Goal: Transaction & Acquisition: Purchase product/service

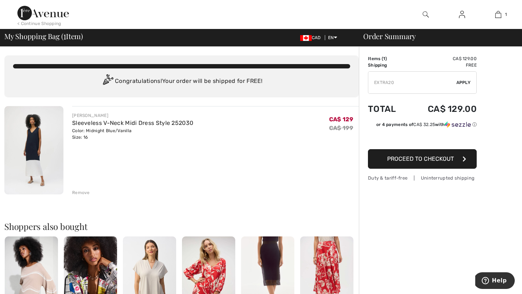
type input "EXTRA20"
click at [504, 167] on div "Order Summary Details Items ( 1 ) CA$ 129.00 Promo code CA$ 0.00 Shipping Free …" at bounding box center [440, 267] width 163 height 441
click at [466, 82] on span "Apply" at bounding box center [463, 82] width 15 height 7
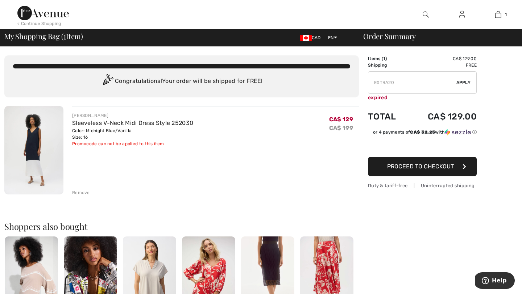
drag, startPoint x: 398, startPoint y: 84, endPoint x: 354, endPoint y: 83, distance: 43.5
click at [354, 83] on div "You are only CA$ 0.00 away from FREE SHIPPING! Continue Shopping > Congratulati…" at bounding box center [263, 267] width 518 height 441
click at [412, 85] on input "TEXT" at bounding box center [412, 83] width 88 height 22
type input "FLASH15"
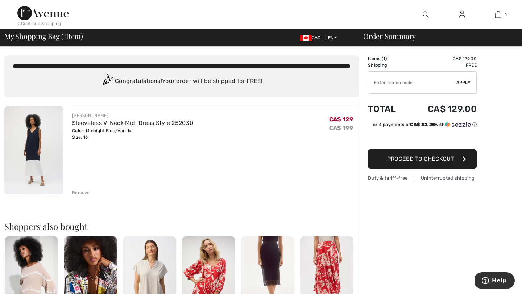
type input "NEW10"
type input "NEW15"
type input "FREEDENIMBAG"
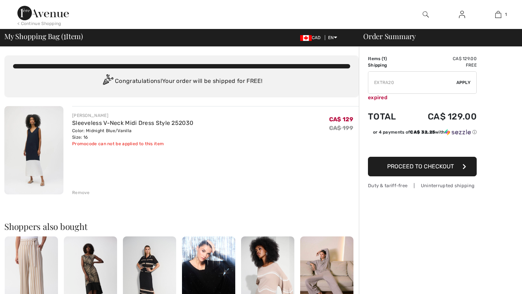
type input "FREEPANT"
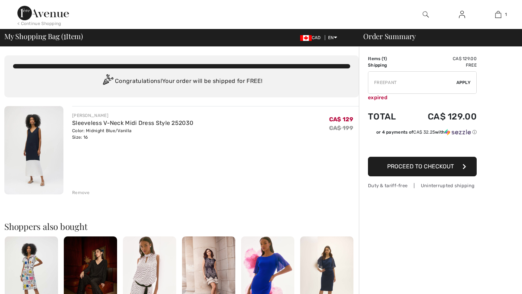
type input "FREEGIFT"
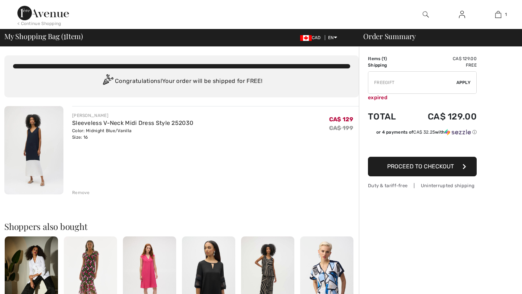
type input "MAMA"
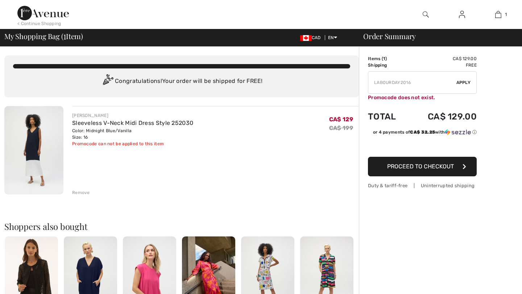
type input "FREEXPRESS"
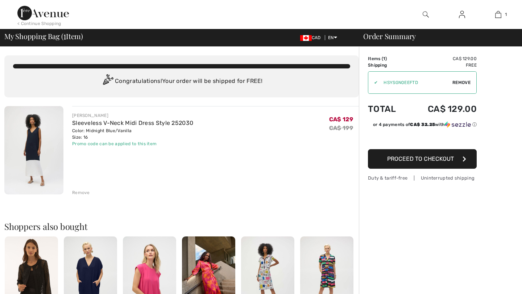
type input "PANTSVIP"
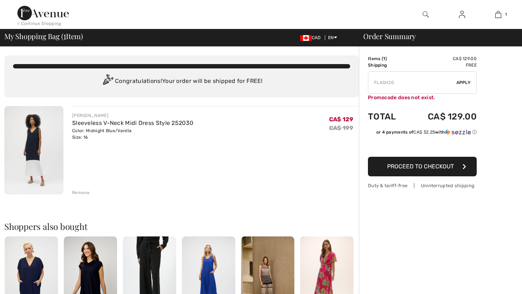
type input "FLASH15"
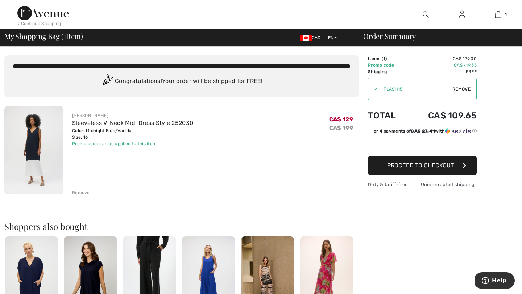
click at [461, 22] on div at bounding box center [462, 14] width 36 height 29
click at [461, 15] on img at bounding box center [462, 14] width 6 height 9
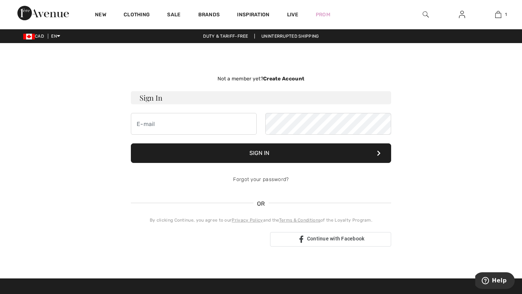
type input "[EMAIL_ADDRESS][DOMAIN_NAME]"
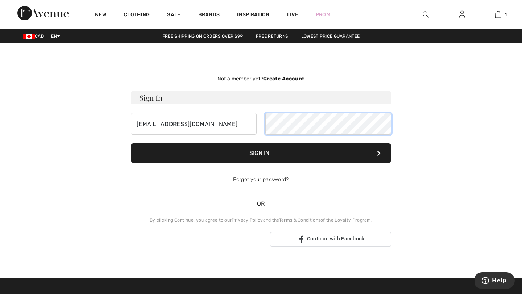
click at [131, 144] on button "Sign In" at bounding box center [261, 154] width 260 height 20
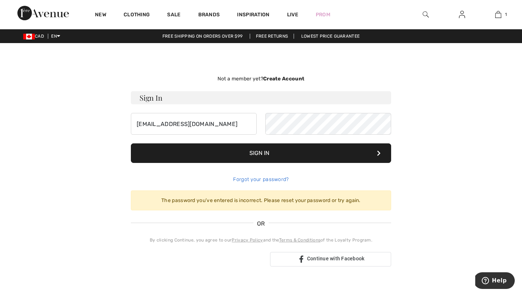
click at [261, 177] on link "Forgot your password?" at bounding box center [260, 180] width 55 height 6
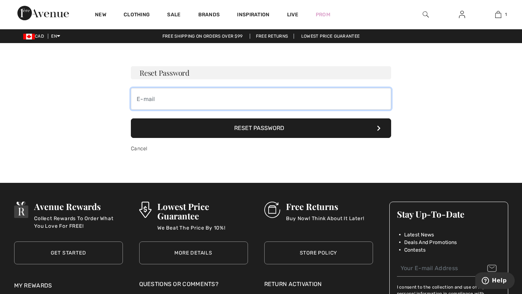
click at [194, 104] on input "email" at bounding box center [261, 99] width 260 height 22
type input "[EMAIL_ADDRESS][DOMAIN_NAME]"
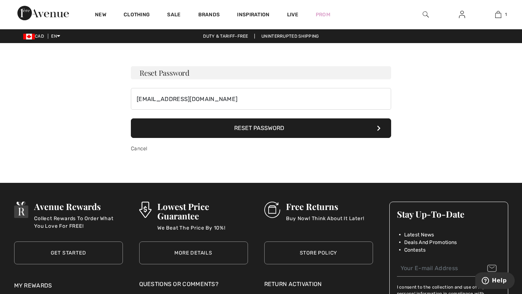
click at [210, 129] on button "Reset Password" at bounding box center [261, 129] width 260 height 20
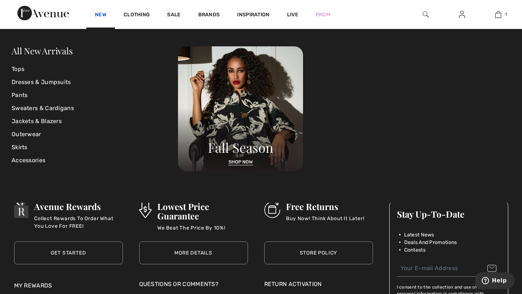
click at [99, 15] on link "New" at bounding box center [100, 16] width 11 height 8
click at [53, 79] on link "Dresses & Jumpsuits" at bounding box center [95, 82] width 166 height 13
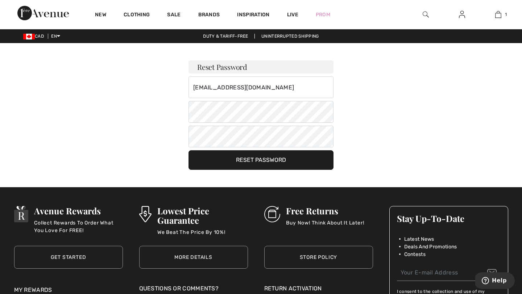
click at [207, 155] on button "Reset Password" at bounding box center [261, 160] width 145 height 20
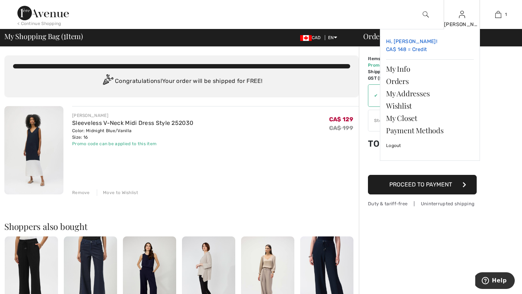
click at [422, 51] on link "Hi, [PERSON_NAME]! CA$ 148 = Credit" at bounding box center [430, 45] width 88 height 21
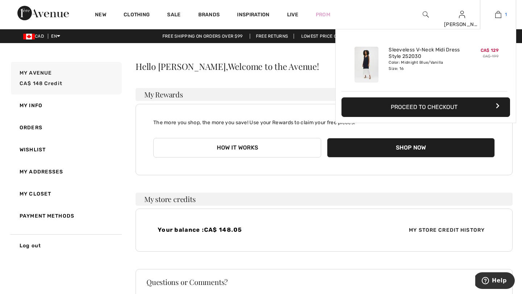
click at [502, 16] on link "1" at bounding box center [498, 14] width 36 height 9
click at [431, 107] on button "Proceed to Checkout" at bounding box center [425, 108] width 169 height 20
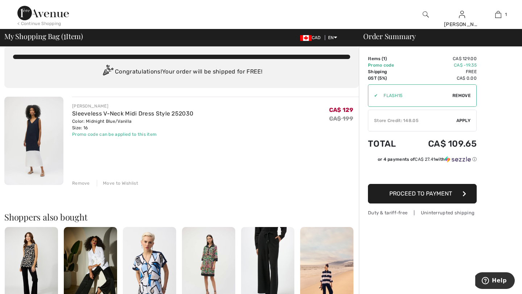
scroll to position [8, 0]
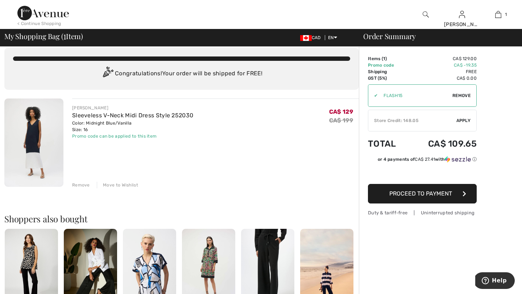
click at [418, 193] on span "Proceed to Payment" at bounding box center [420, 193] width 63 height 7
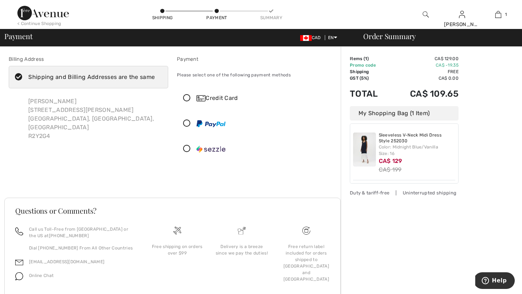
click at [364, 148] on img at bounding box center [364, 150] width 23 height 34
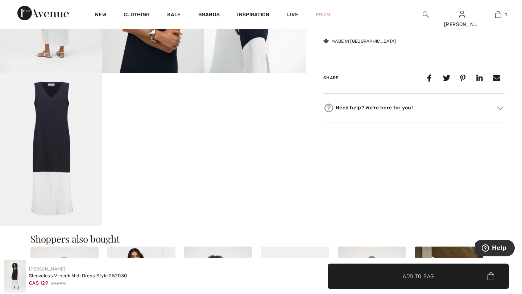
scroll to position [358, 0]
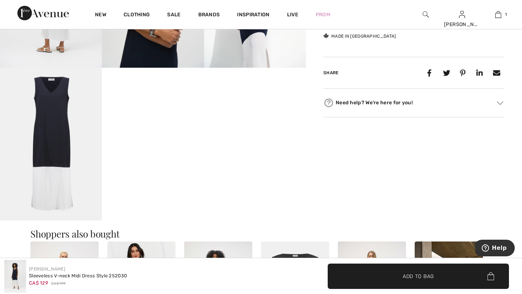
click at [66, 170] on img at bounding box center [51, 144] width 102 height 153
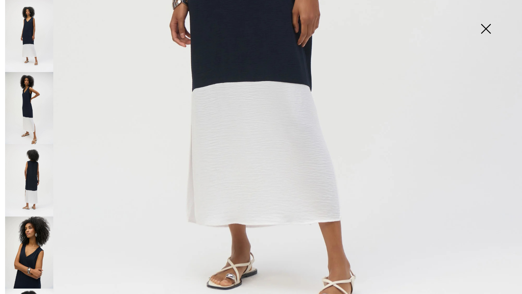
scroll to position [402, 0]
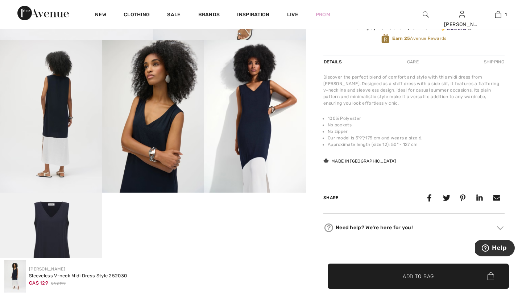
scroll to position [232, 0]
click at [146, 152] on img at bounding box center [153, 116] width 102 height 153
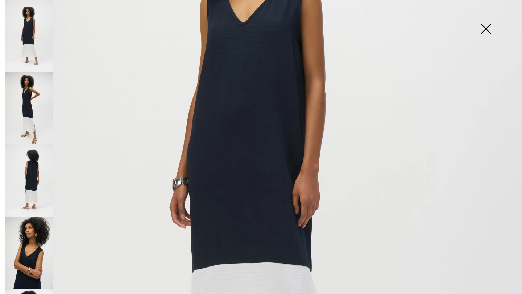
scroll to position [206, 0]
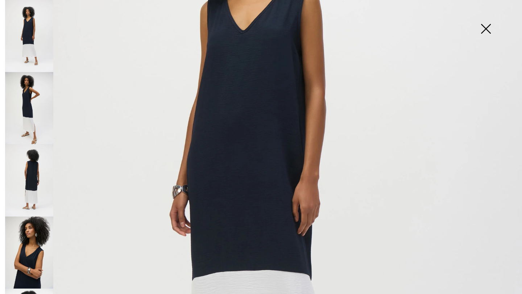
click at [16, 117] on img at bounding box center [29, 108] width 48 height 72
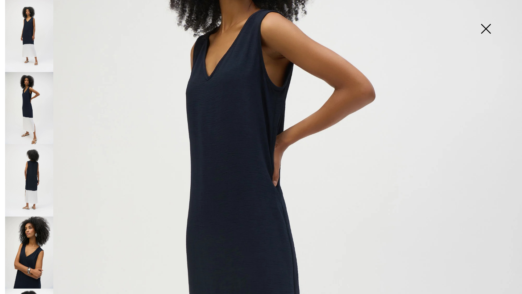
scroll to position [149, 0]
click at [21, 108] on img at bounding box center [29, 108] width 48 height 72
click at [35, 35] on img at bounding box center [29, 36] width 48 height 72
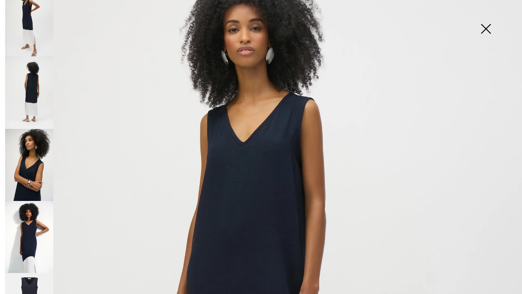
scroll to position [92, 0]
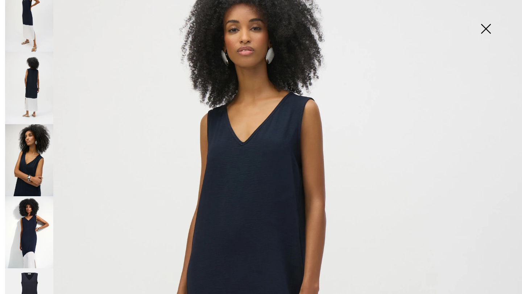
click at [18, 146] on img at bounding box center [29, 160] width 48 height 72
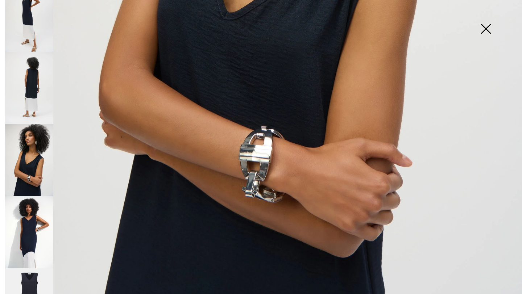
scroll to position [488, 0]
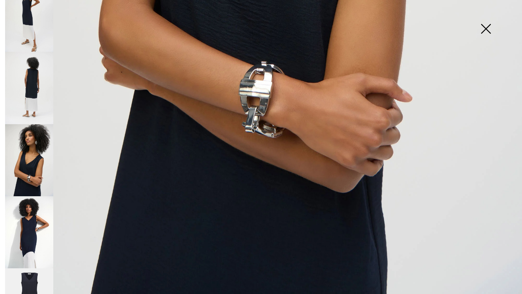
click at [23, 219] on img at bounding box center [29, 232] width 48 height 73
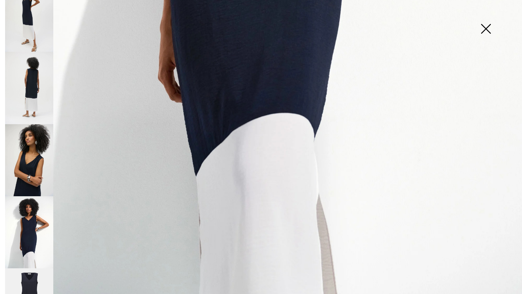
scroll to position [489, 0]
click at [486, 27] on img at bounding box center [486, 29] width 36 height 37
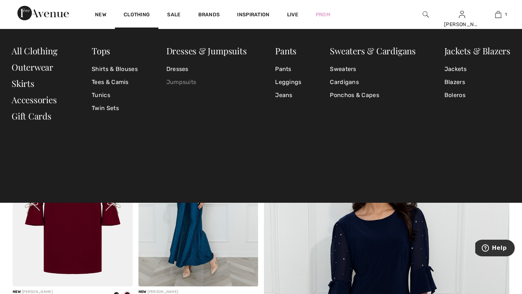
click at [185, 83] on link "Jumpsuits" at bounding box center [206, 82] width 80 height 13
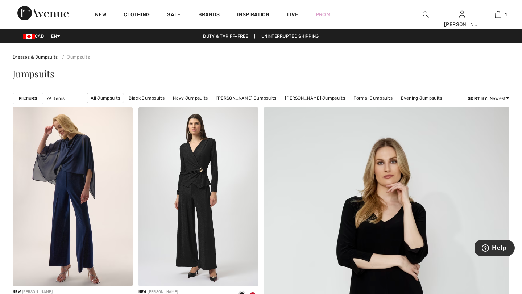
click at [24, 96] on strong "Filters" at bounding box center [28, 98] width 18 height 7
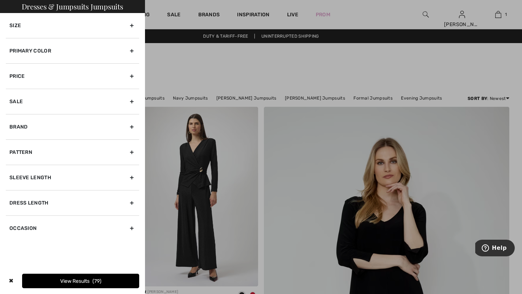
click at [133, 25] on div "Size" at bounding box center [72, 25] width 133 height 25
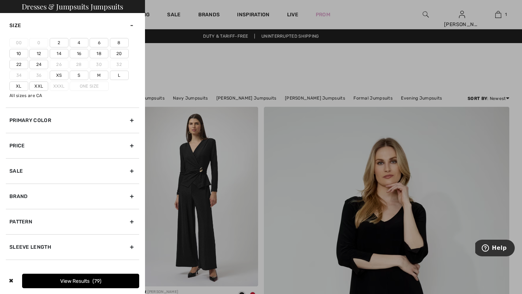
click at [79, 51] on label "16" at bounding box center [79, 53] width 19 height 9
click at [0, 0] on input"] "16" at bounding box center [0, 0] width 0 height 0
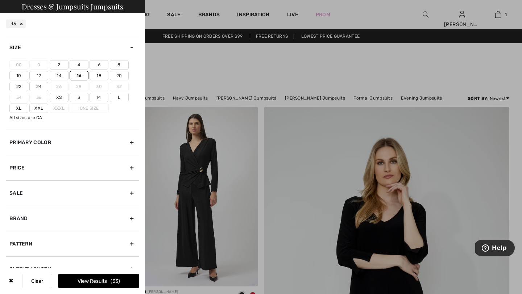
click at [38, 106] on label "Xxl" at bounding box center [38, 108] width 19 height 9
click at [0, 0] on input"] "Xxl" at bounding box center [0, 0] width 0 height 0
click at [106, 279] on button "View Results 34" at bounding box center [98, 281] width 81 height 15
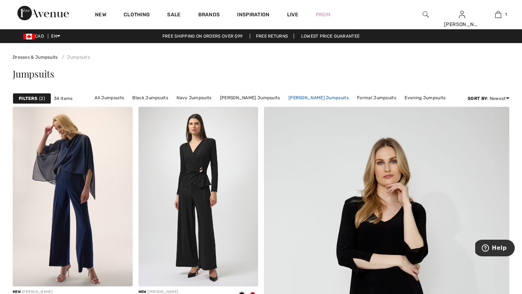
click at [317, 96] on link "[PERSON_NAME] Jumpsuits" at bounding box center [318, 97] width 67 height 9
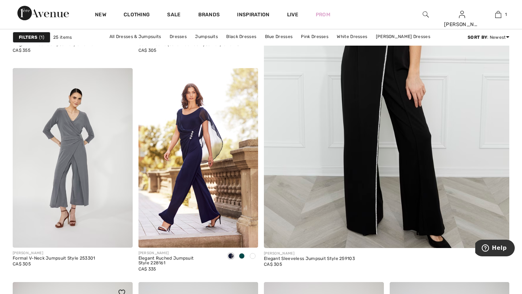
scroll to position [62, 0]
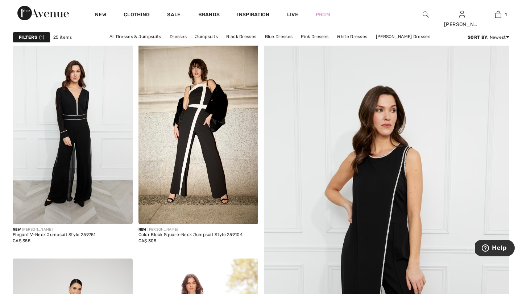
click at [39, 38] on span "1" at bounding box center [41, 37] width 5 height 7
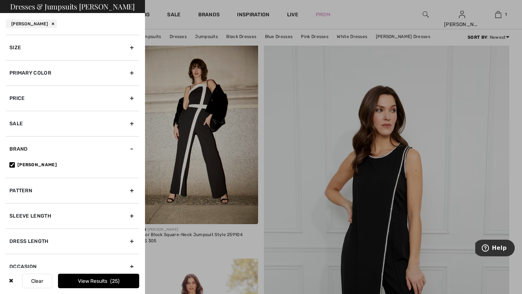
click at [51, 41] on div "Size" at bounding box center [72, 47] width 133 height 25
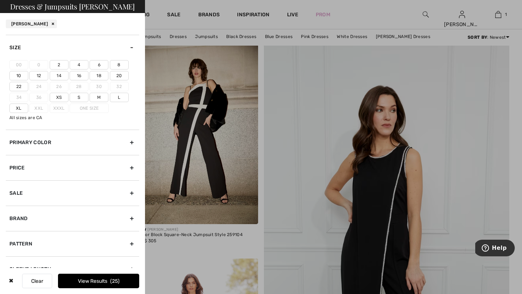
click at [82, 74] on label "16" at bounding box center [79, 75] width 19 height 9
click at [0, 0] on input"] "16" at bounding box center [0, 0] width 0 height 0
click at [36, 109] on label "Xxl" at bounding box center [38, 108] width 19 height 9
click at [115, 281] on span "8" at bounding box center [115, 281] width 7 height 6
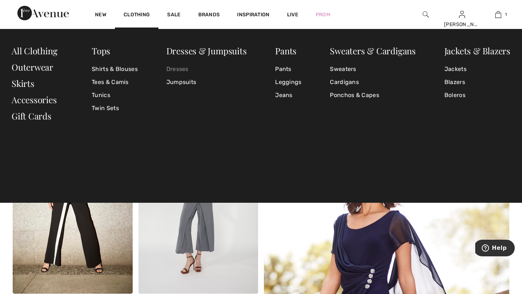
click at [181, 72] on link "Dresses" at bounding box center [206, 69] width 80 height 13
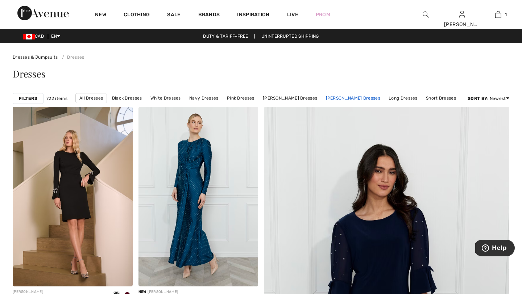
click at [335, 97] on link "[PERSON_NAME] Dresses" at bounding box center [353, 98] width 62 height 9
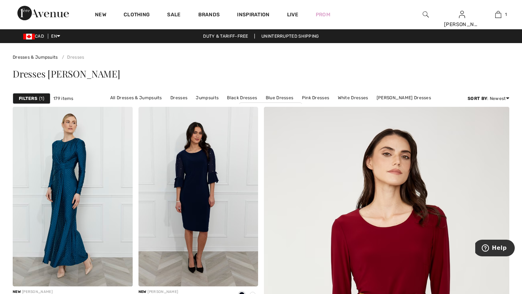
click at [38, 98] on div "Filters 1" at bounding box center [32, 98] width 38 height 11
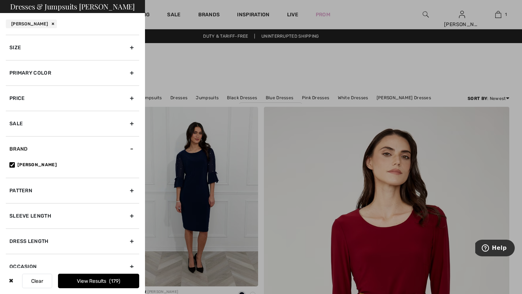
click at [133, 45] on div "Size" at bounding box center [72, 47] width 133 height 25
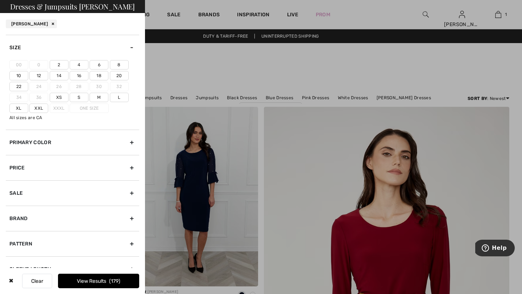
click at [38, 108] on label "Xxl" at bounding box center [38, 108] width 19 height 9
click at [0, 0] on input"] "Xxl" at bounding box center [0, 0] width 0 height 0
click at [82, 75] on label "16" at bounding box center [79, 75] width 19 height 9
click at [0, 0] on input"] "16" at bounding box center [0, 0] width 0 height 0
click at [101, 281] on button "View Results 67" at bounding box center [98, 281] width 81 height 15
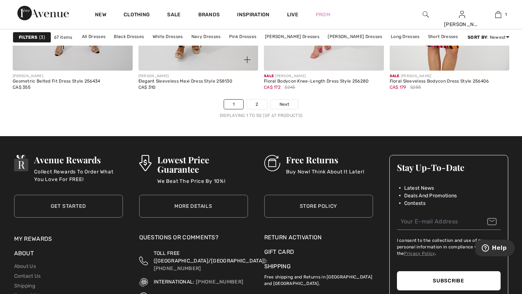
scroll to position [3274, 0]
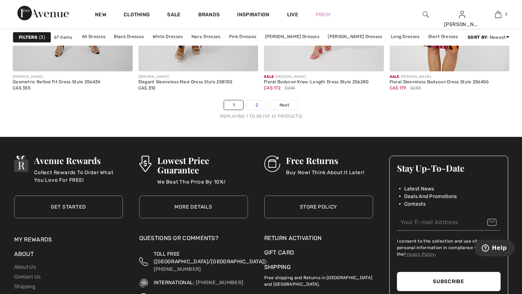
click at [258, 103] on link "2" at bounding box center [257, 104] width 20 height 9
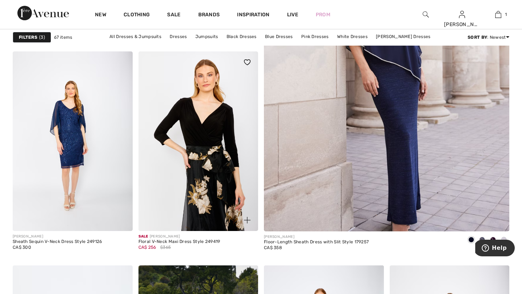
scroll to position [277, 0]
click at [205, 174] on img at bounding box center [198, 142] width 120 height 180
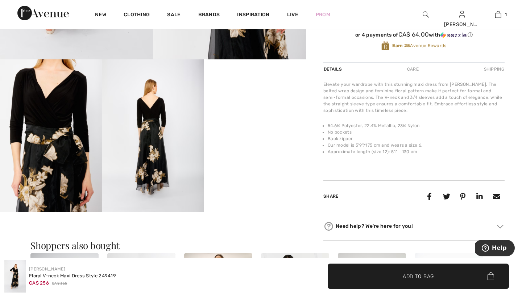
scroll to position [211, 0]
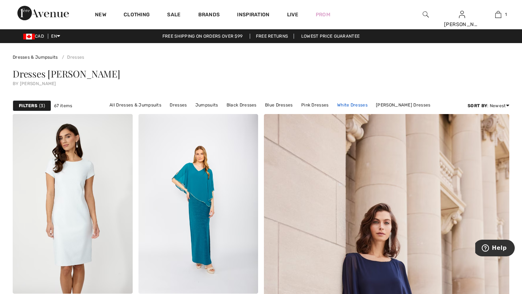
click at [334, 107] on link "White Dresses" at bounding box center [353, 104] width 38 height 9
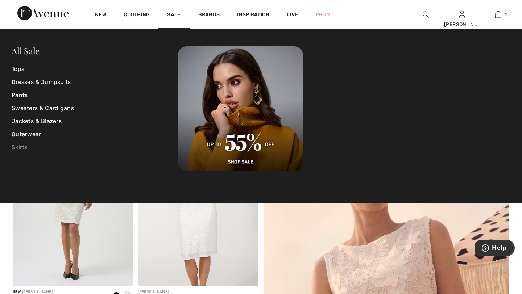
click at [22, 148] on link "Skirts" at bounding box center [95, 147] width 166 height 13
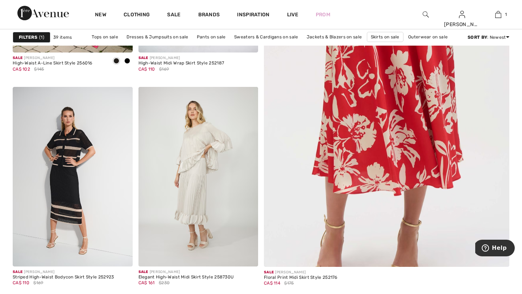
scroll to position [196, 0]
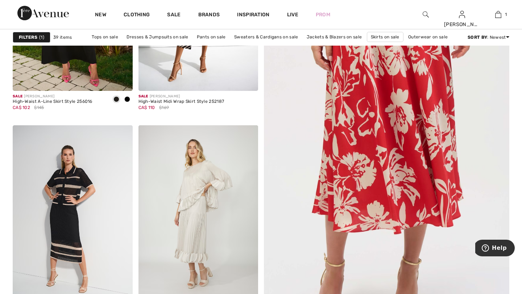
click at [40, 39] on span "1" at bounding box center [41, 37] width 5 height 7
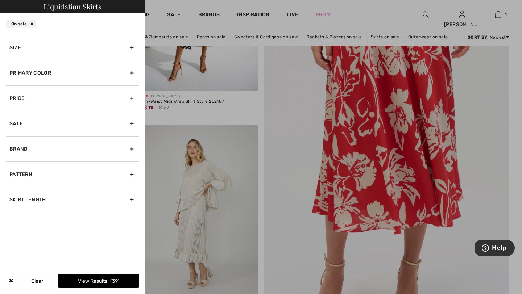
click at [132, 46] on div "Size" at bounding box center [72, 47] width 133 height 25
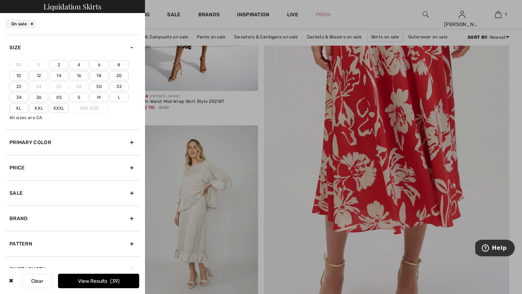
click at [81, 75] on label "16" at bounding box center [79, 75] width 19 height 9
click at [0, 0] on input"] "16" at bounding box center [0, 0] width 0 height 0
click at [40, 109] on label "Xxl" at bounding box center [38, 108] width 19 height 9
click at [0, 0] on input"] "Xxl" at bounding box center [0, 0] width 0 height 0
click at [112, 283] on span "7" at bounding box center [115, 281] width 6 height 6
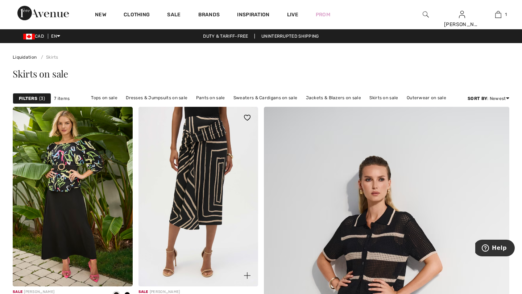
click at [203, 163] on img at bounding box center [198, 197] width 120 height 180
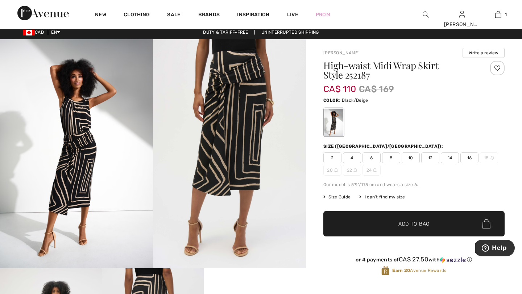
scroll to position [6, 0]
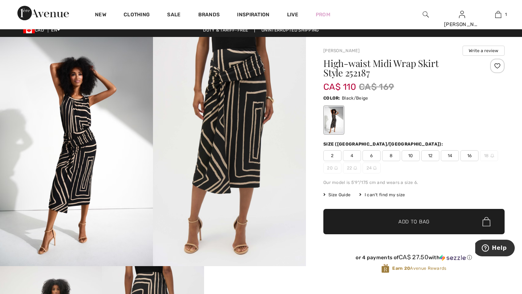
click at [473, 155] on span "16" at bounding box center [469, 155] width 18 height 11
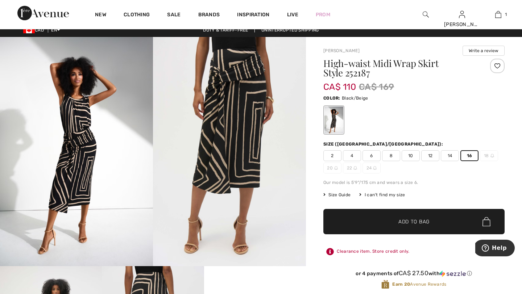
click at [404, 223] on span "Add to Bag" at bounding box center [413, 222] width 31 height 8
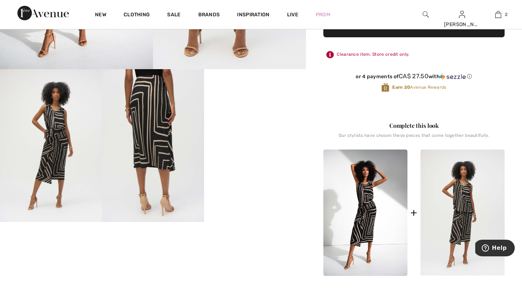
scroll to position [208, 0]
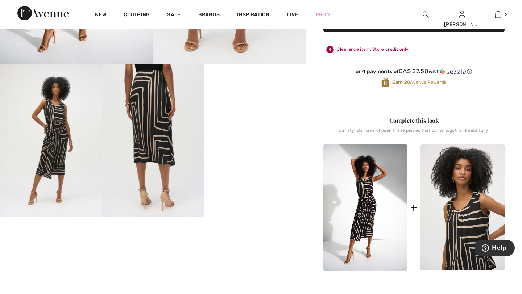
click at [470, 210] on img at bounding box center [463, 208] width 84 height 126
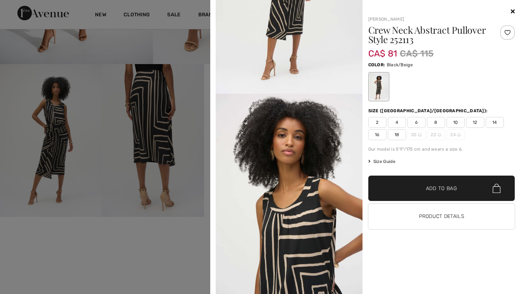
scroll to position [90, 0]
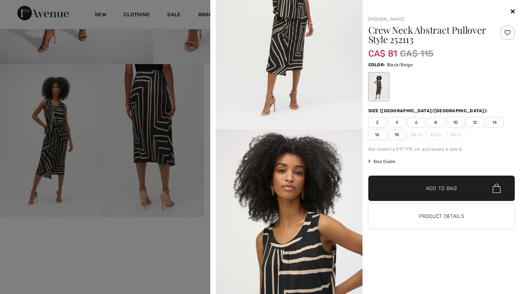
click at [377, 135] on span "16" at bounding box center [377, 134] width 18 height 11
click at [441, 186] on span "Add to Bag" at bounding box center [441, 189] width 31 height 8
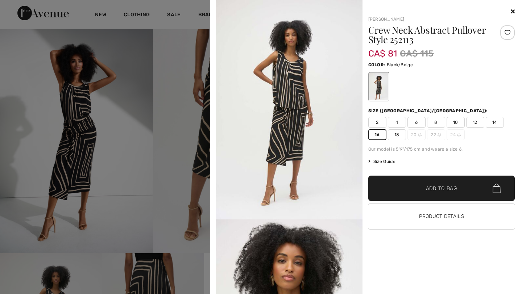
scroll to position [0, 0]
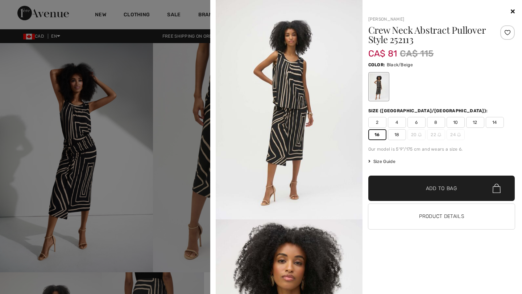
click at [512, 11] on icon at bounding box center [513, 11] width 4 height 6
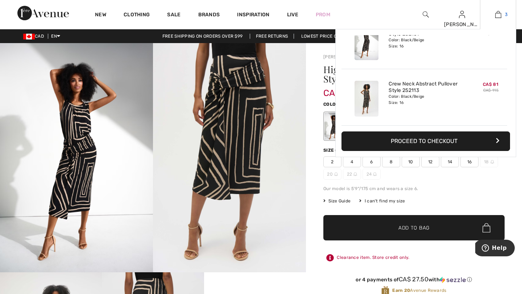
click at [498, 16] on img at bounding box center [498, 14] width 6 height 9
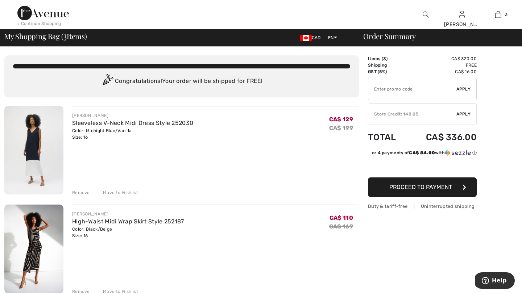
type input "FLASH15"
type input "NEW15"
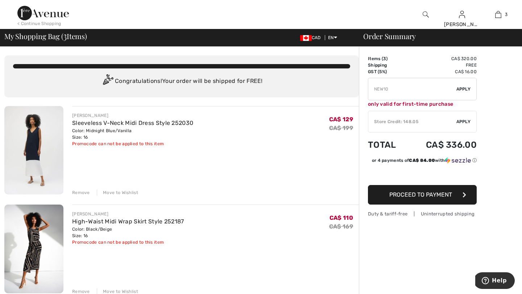
type input "FREEDENIMBAG"
type input "FLASH15"
